Goal: Information Seeking & Learning: Learn about a topic

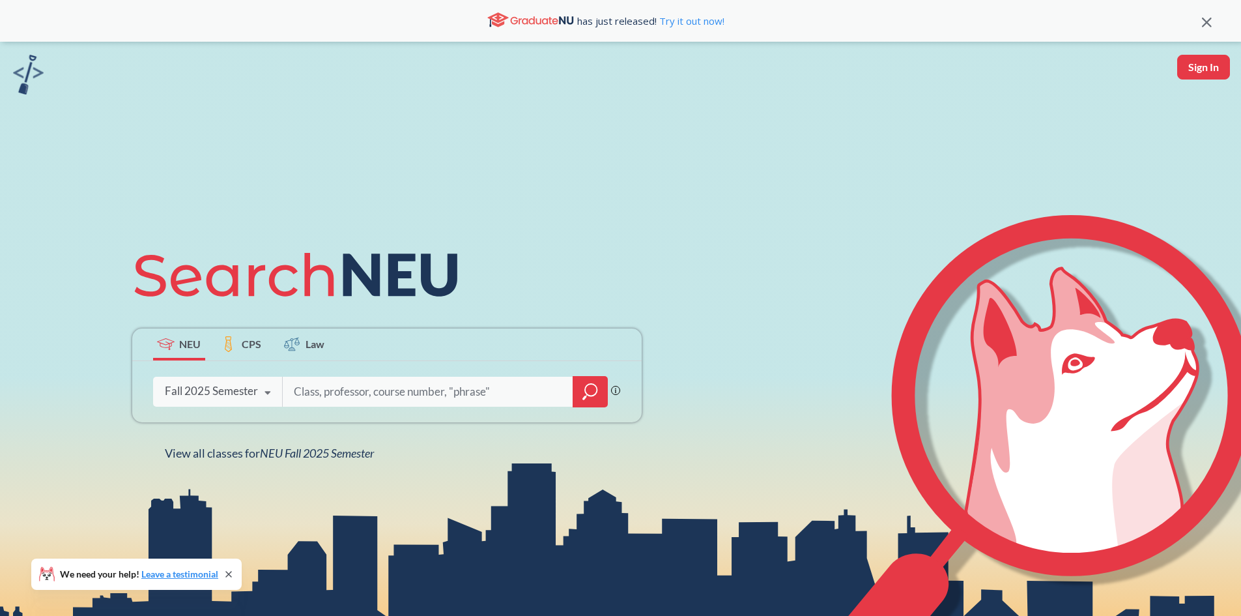
click at [249, 393] on div "Fall 2025 Semester" at bounding box center [211, 391] width 93 height 14
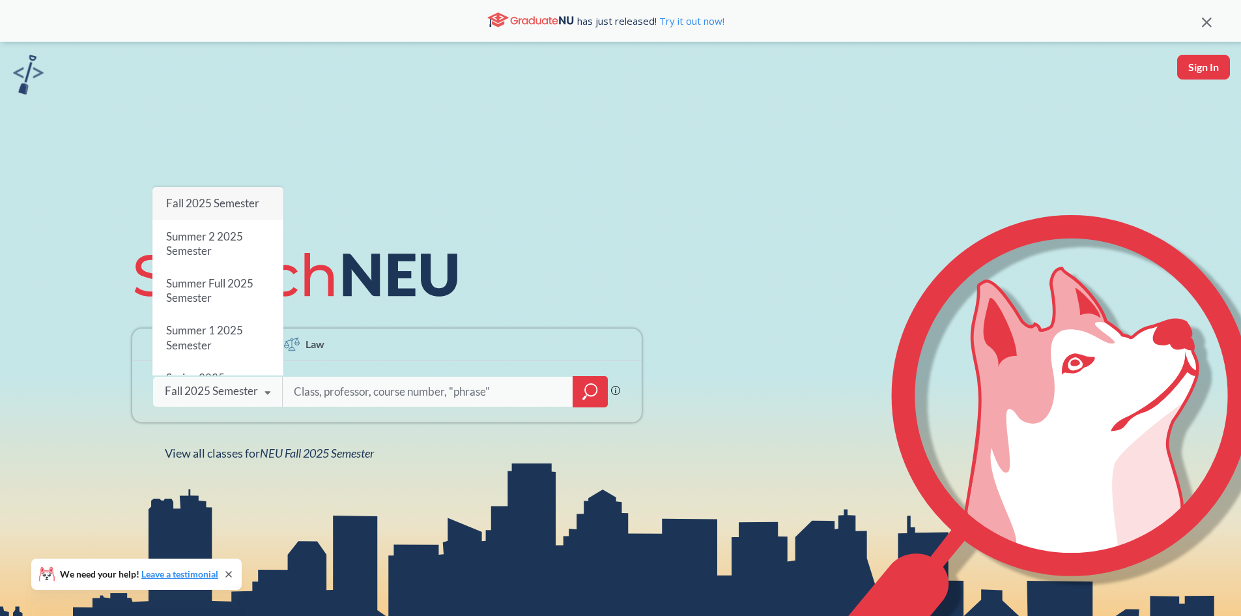
click at [356, 427] on div "NEU CPS Law Phrase search guarantees the exact search appears in the results. E…" at bounding box center [386, 348] width 525 height 221
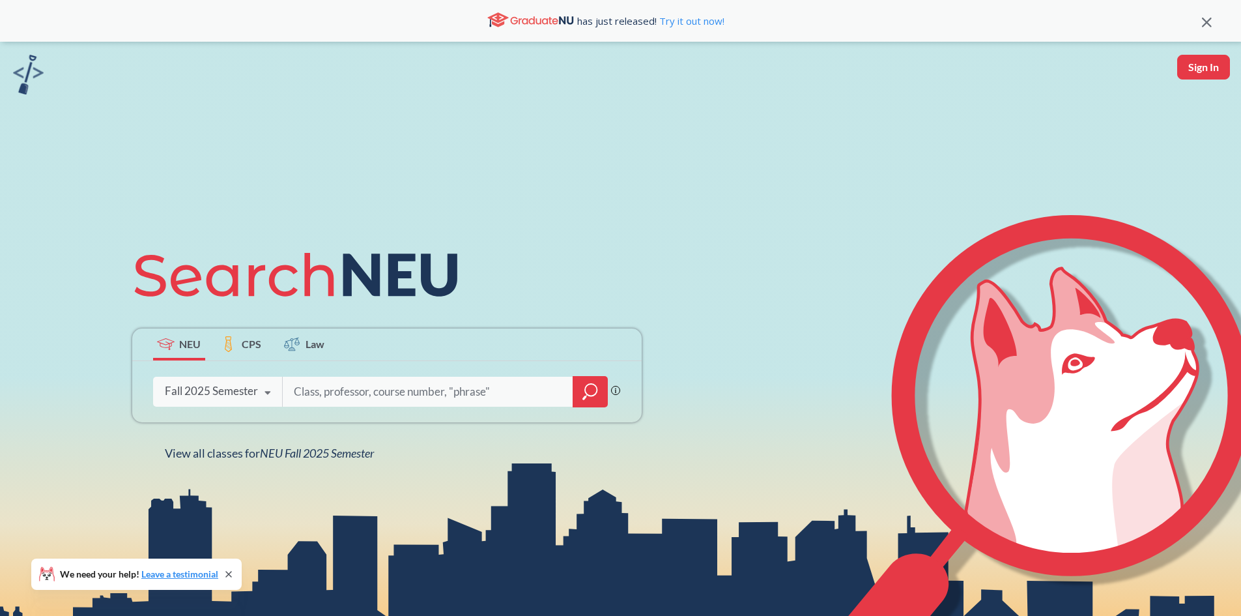
click at [382, 388] on input "search" at bounding box center [427, 391] width 271 height 27
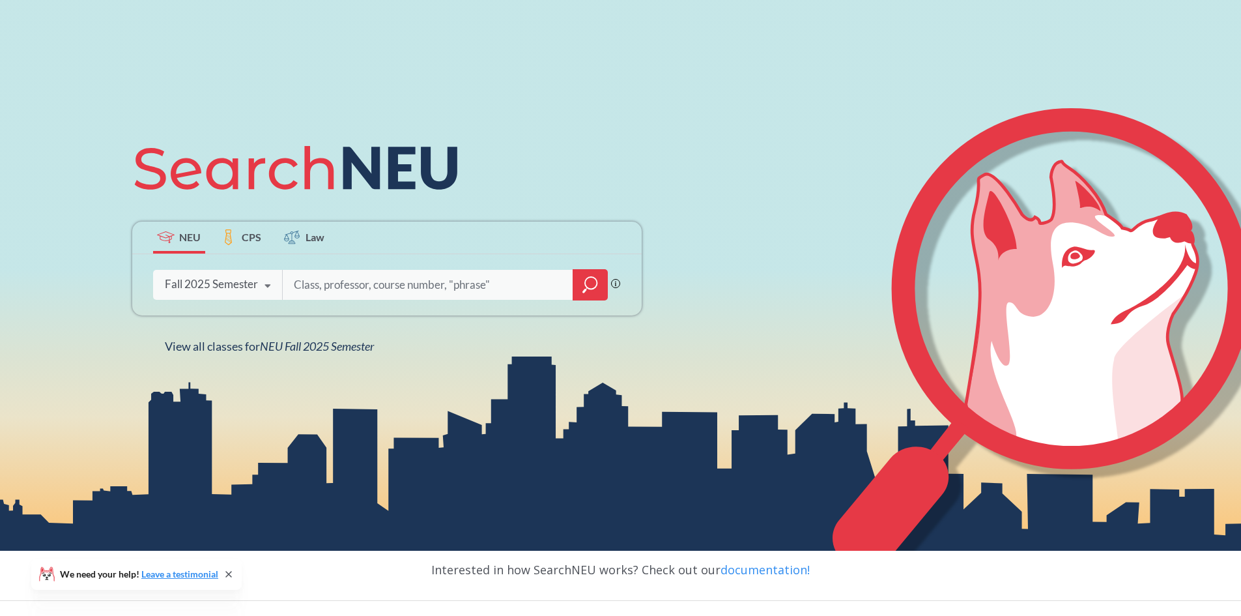
scroll to position [130, 0]
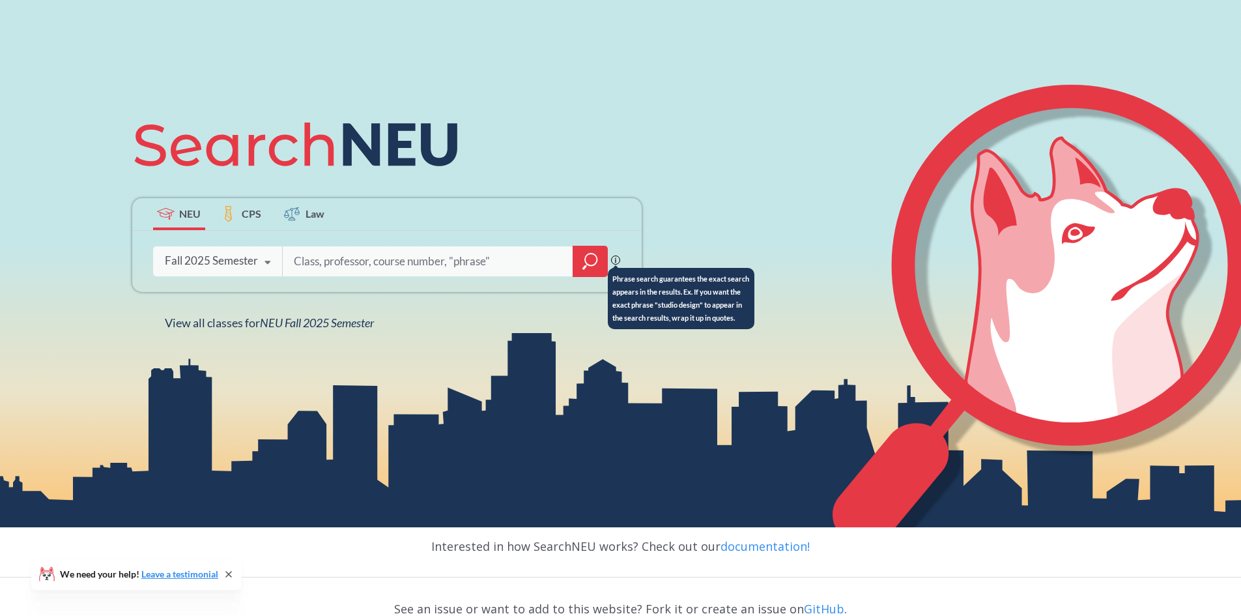
click at [614, 257] on icon at bounding box center [615, 259] width 9 height 9
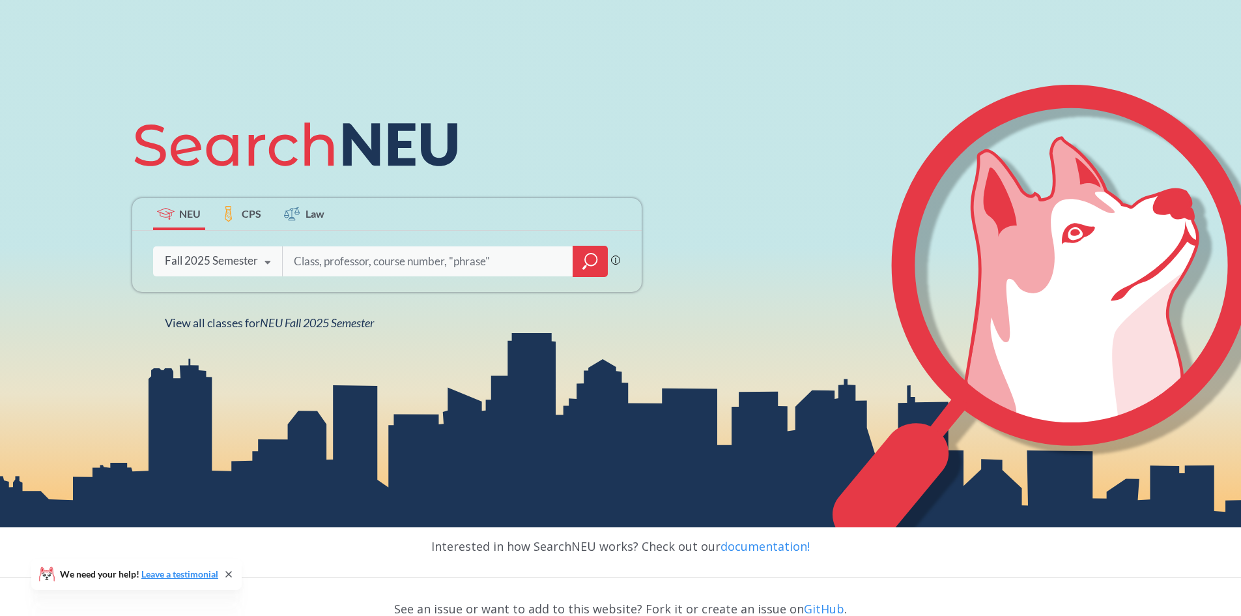
click at [410, 276] on div at bounding box center [445, 261] width 326 height 30
click at [413, 268] on input "search" at bounding box center [427, 261] width 271 height 27
click at [480, 264] on input "search" at bounding box center [427, 261] width 271 height 27
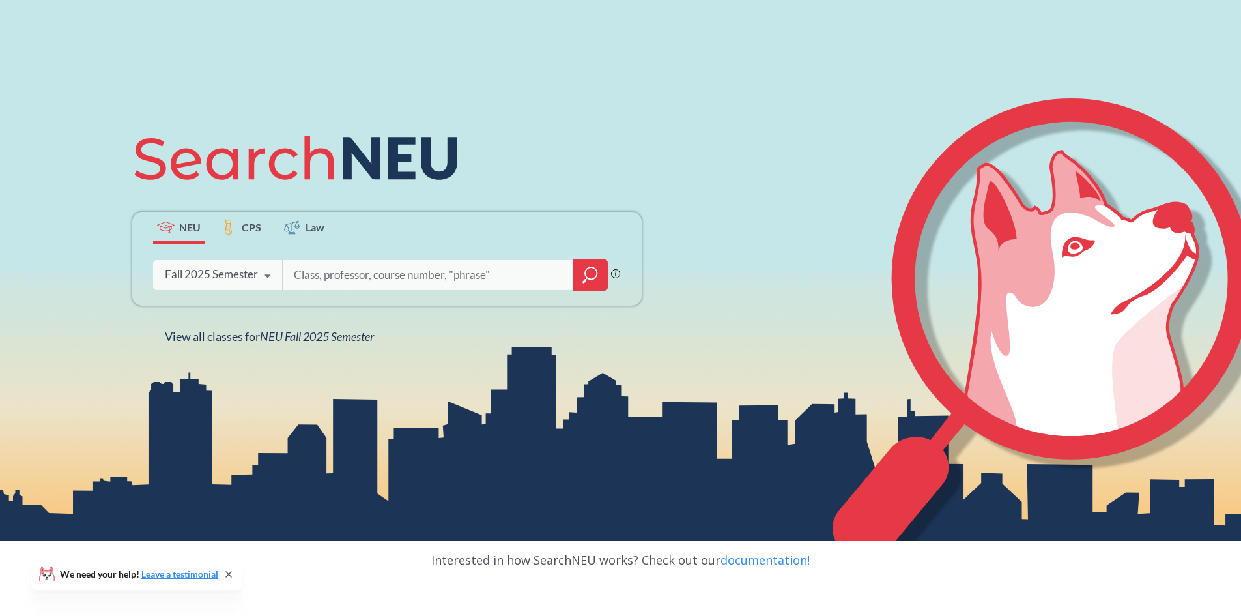
scroll to position [0, 0]
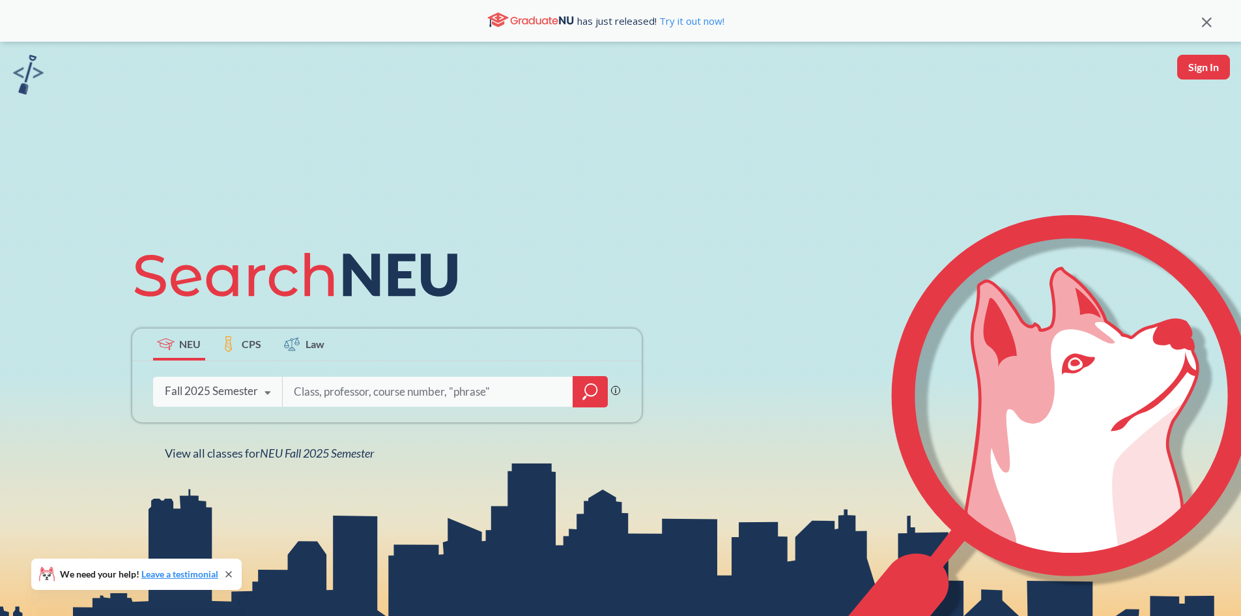
click at [582, 380] on div at bounding box center [590, 391] width 35 height 31
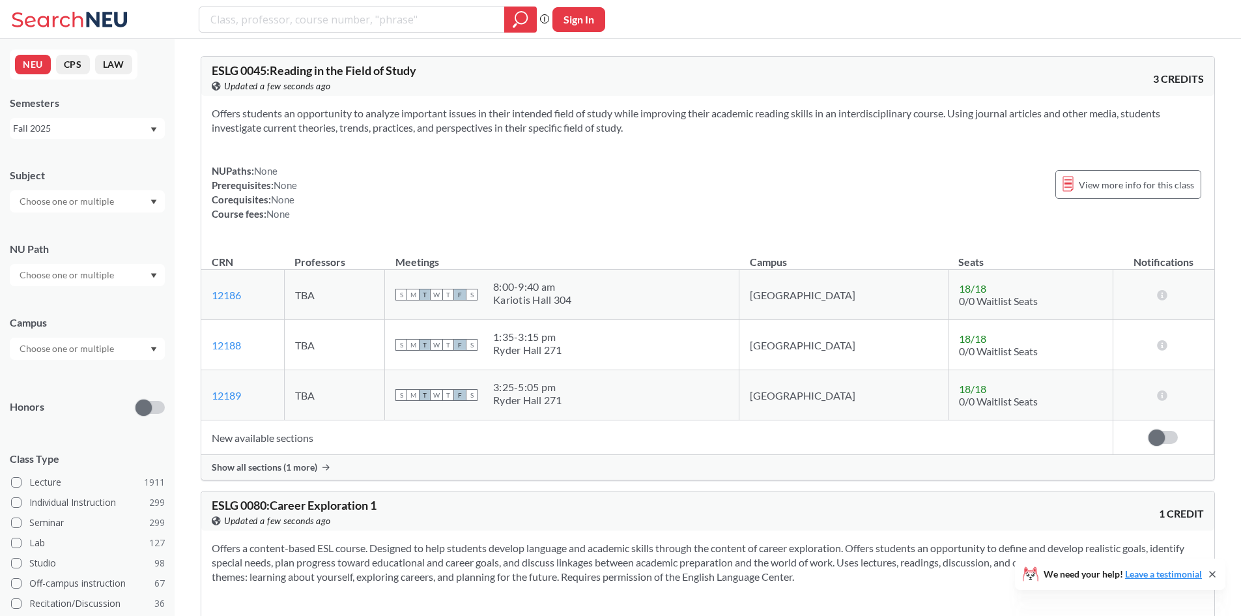
click at [130, 205] on div at bounding box center [87, 201] width 155 height 22
click at [137, 162] on div "Subject CS ( 115 ) Computer Science NRSG ( 76 ) Nursing EECE ( 72 ) Electrical …" at bounding box center [87, 183] width 155 height 57
click at [114, 277] on input "text" at bounding box center [67, 275] width 109 height 16
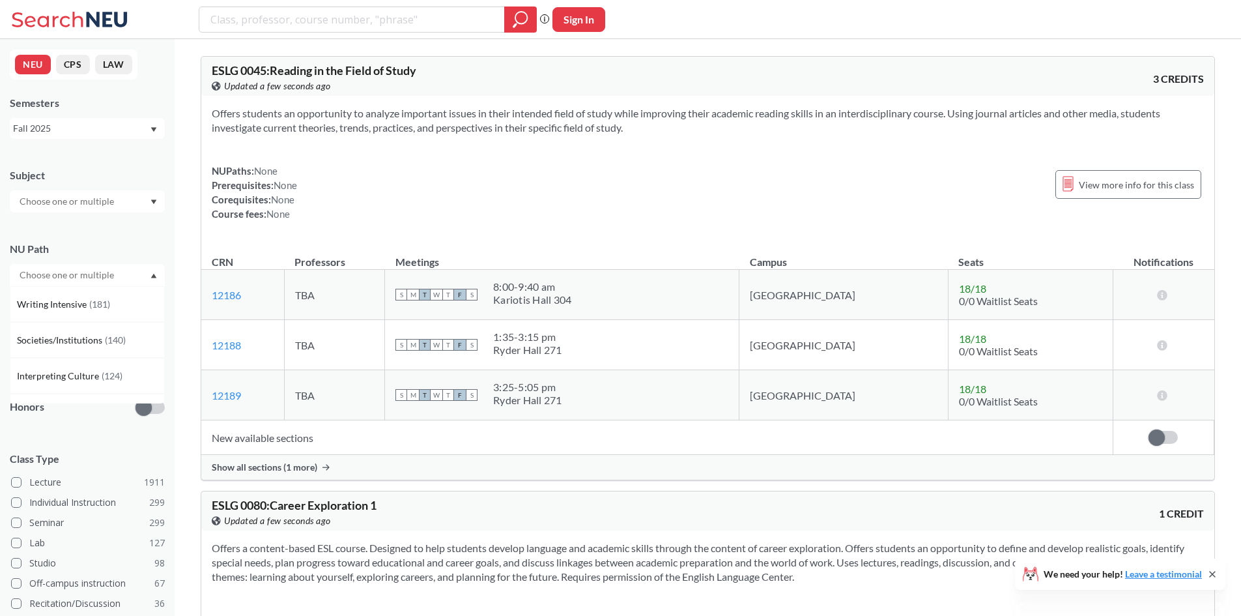
click at [114, 277] on input "text" at bounding box center [67, 275] width 109 height 16
click at [146, 275] on div at bounding box center [87, 275] width 155 height 22
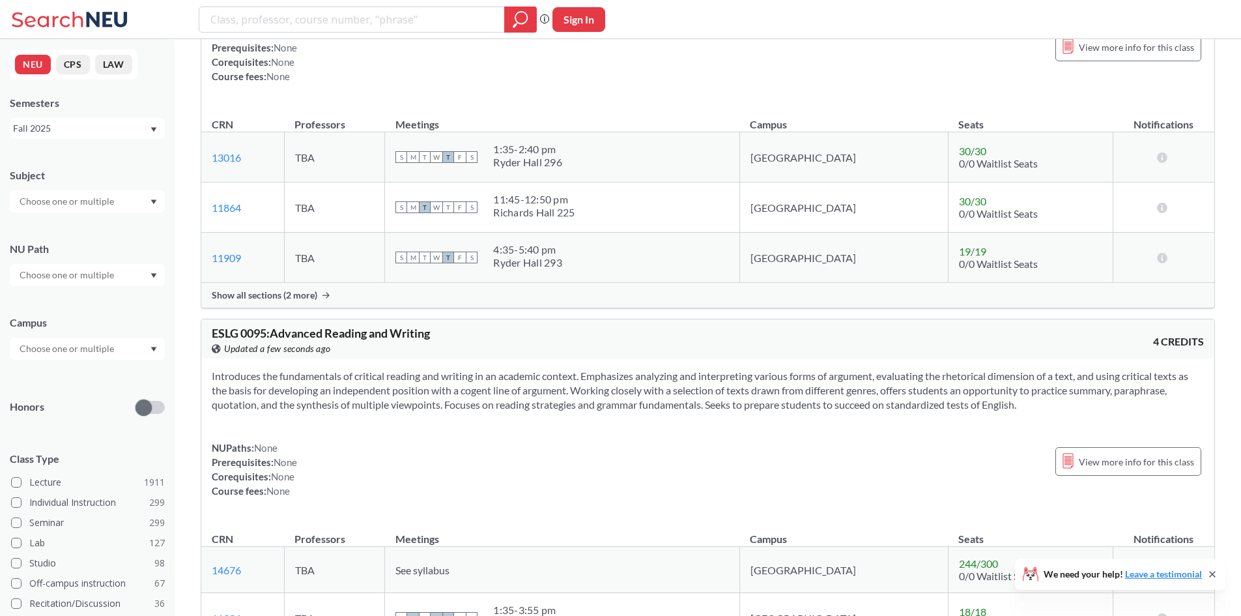
click at [83, 205] on input "text" at bounding box center [67, 201] width 109 height 16
click at [88, 201] on input "text" at bounding box center [67, 201] width 109 height 16
click at [146, 178] on div "Subject" at bounding box center [87, 175] width 155 height 14
click at [116, 347] on input "text" at bounding box center [67, 349] width 109 height 16
click at [73, 415] on div "Online ( 683 )" at bounding box center [90, 413] width 147 height 14
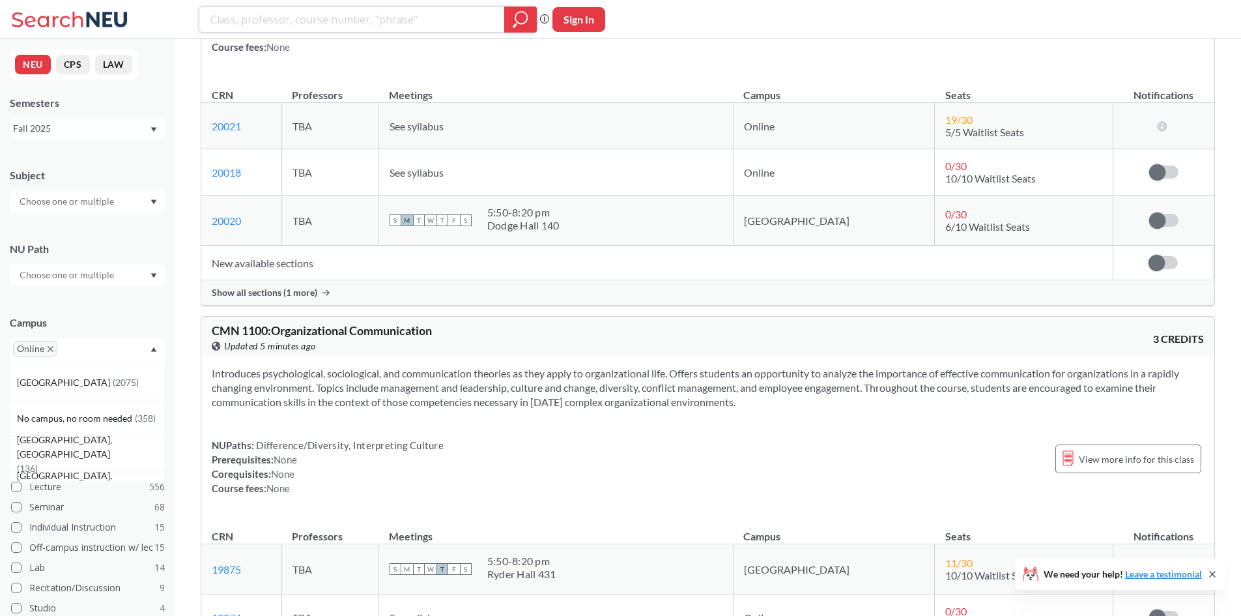
scroll to position [4559, 0]
